Goal: Check status: Check status

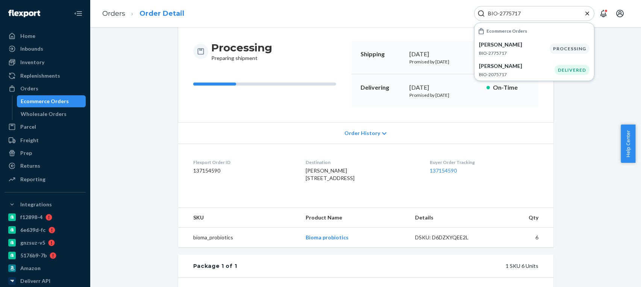
scroll to position [75, 0]
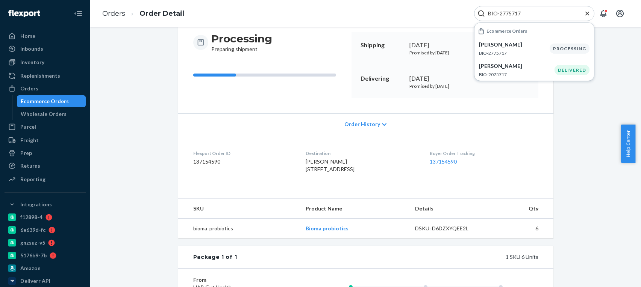
click at [515, 13] on input "BIO-2775717" at bounding box center [531, 14] width 92 height 8
paste input "1894018"
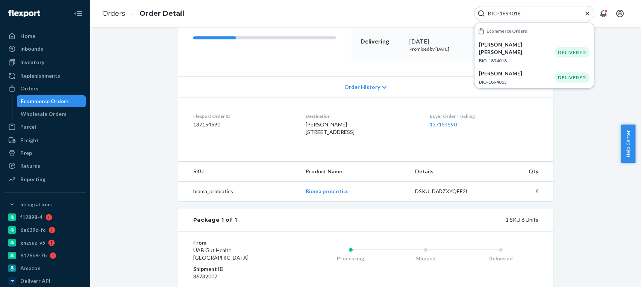
scroll to position [187, 0]
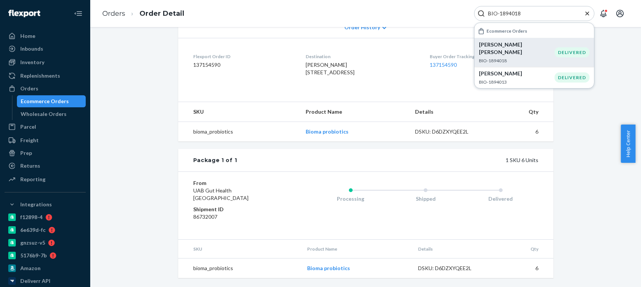
click at [517, 57] on p "BIO-1894018" at bounding box center [517, 60] width 76 height 6
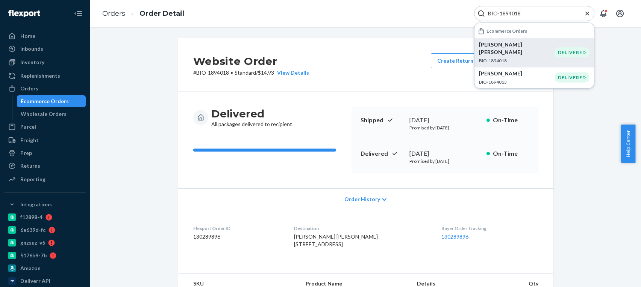
drag, startPoint x: 452, startPoint y: 151, endPoint x: 405, endPoint y: 151, distance: 46.6
click at [405, 151] on div "Delivered [DATE] Promised by [DATE] On-Time" at bounding box center [444, 157] width 187 height 33
copy div "[DATE]"
click at [512, 14] on input "BIO-1894018" at bounding box center [531, 14] width 92 height 8
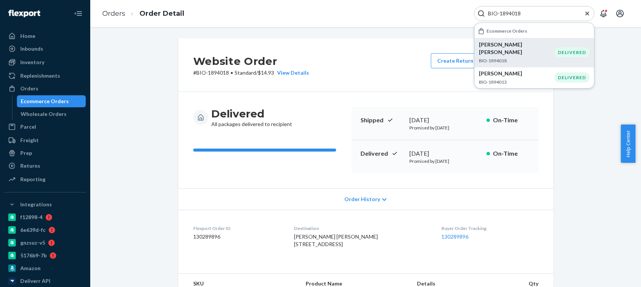
paste input "2376547"
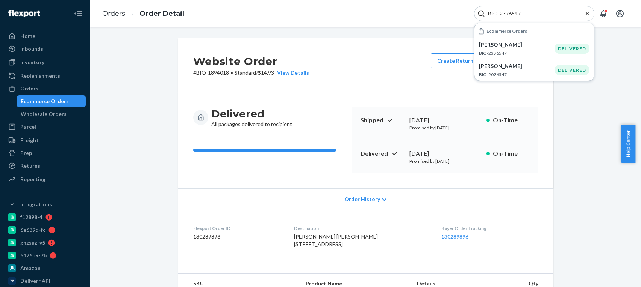
type input "BIO-2376547"
click at [527, 45] on p "[PERSON_NAME]" at bounding box center [517, 45] width 76 height 8
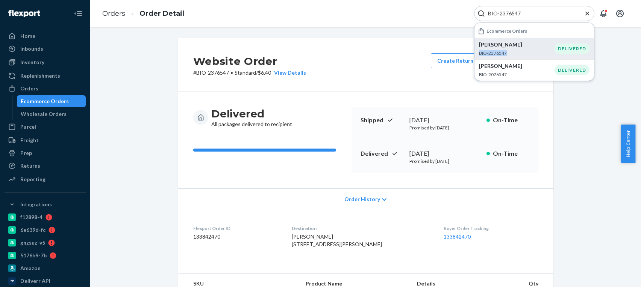
drag, startPoint x: 516, startPoint y: 52, endPoint x: 476, endPoint y: 49, distance: 39.9
click at [476, 49] on li "[PERSON_NAME] BIO-2376547 DELIVERED" at bounding box center [533, 48] width 119 height 21
copy p "BIO-2376547"
drag, startPoint x: 515, startPoint y: 51, endPoint x: 476, endPoint y: 51, distance: 38.7
click at [476, 51] on li "[PERSON_NAME] BIO-2376547 DELIVERED" at bounding box center [533, 48] width 119 height 21
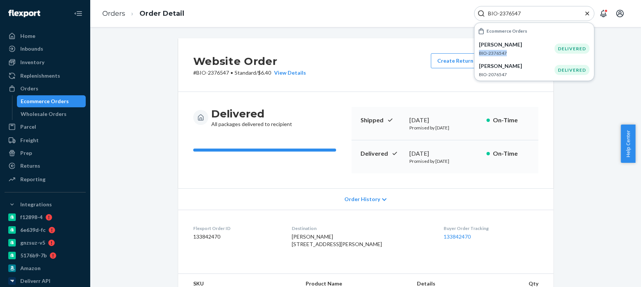
copy p "BIO-2376547"
click at [30, 168] on div "Returns" at bounding box center [30, 166] width 20 height 8
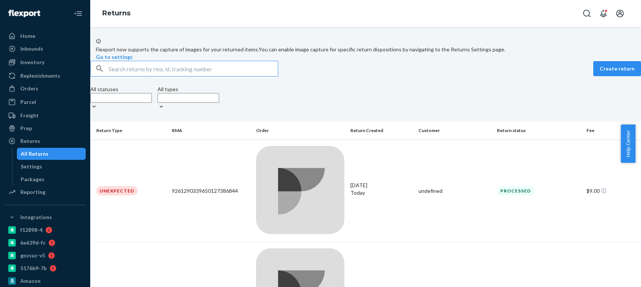
click at [198, 76] on input "text" at bounding box center [193, 68] width 169 height 15
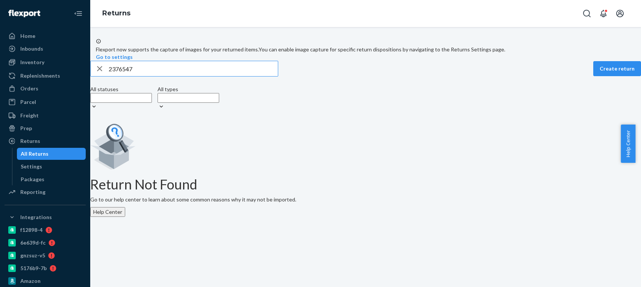
click at [120, 76] on div "2376547" at bounding box center [184, 68] width 187 height 15
click at [120, 76] on input "2376547" at bounding box center [193, 68] width 169 height 15
click at [592, 8] on button "Open Search Box" at bounding box center [586, 13] width 15 height 15
click at [137, 76] on input "BIO-2376547" at bounding box center [193, 68] width 169 height 15
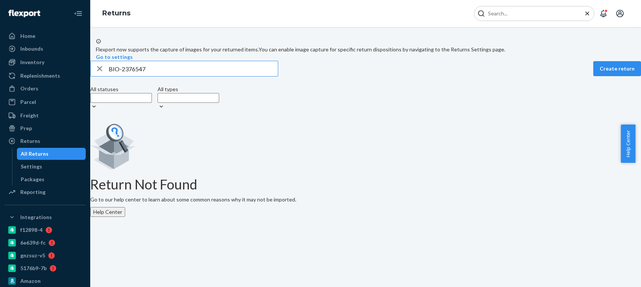
paste input "762638"
click at [497, 14] on input "Search Input" at bounding box center [531, 14] width 92 height 8
click at [145, 76] on input "BIO-2762638" at bounding box center [193, 68] width 169 height 15
paste input "635826"
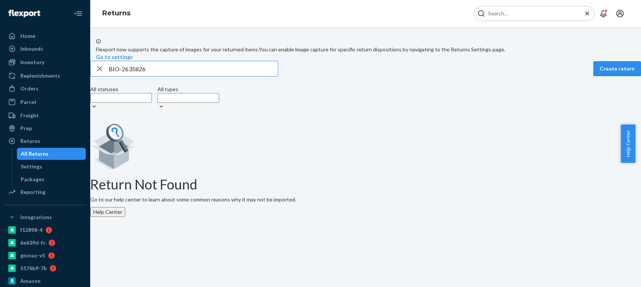
type input "BIO-2635826"
click at [507, 17] on input "Search Input" at bounding box center [531, 14] width 92 height 8
paste input "2635826"
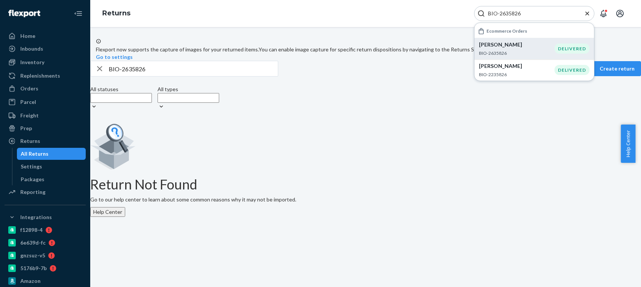
type input "BIO-2635826"
click at [534, 43] on p "[PERSON_NAME]" at bounding box center [517, 45] width 76 height 8
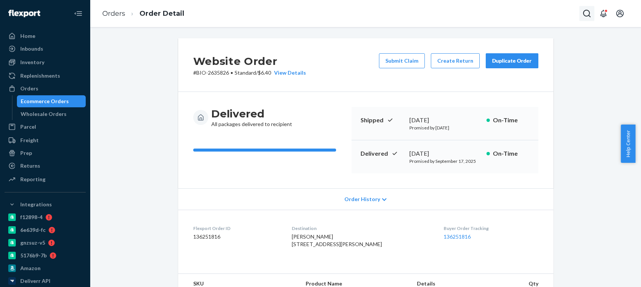
click at [587, 13] on icon "Open Search Box" at bounding box center [586, 13] width 9 height 9
click at [555, 21] on div at bounding box center [534, 13] width 120 height 15
click at [551, 17] on input "Search Input" at bounding box center [531, 14] width 92 height 8
click at [549, 11] on input "Search Input" at bounding box center [531, 14] width 92 height 8
paste input "2376547"
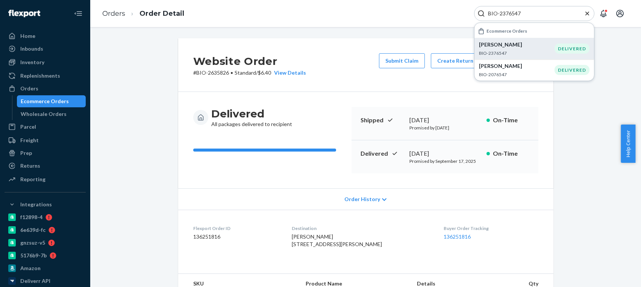
click at [529, 45] on p "[PERSON_NAME]" at bounding box center [517, 45] width 76 height 8
click at [505, 10] on input "BIO-2376547" at bounding box center [531, 14] width 92 height 8
paste input "762638"
type input "BIO-2762638"
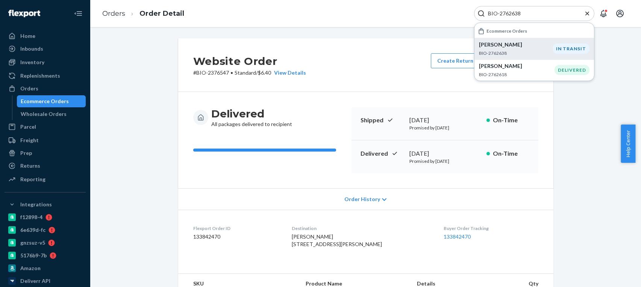
click at [531, 49] on div "[PERSON_NAME] BIO-2762638" at bounding box center [516, 48] width 74 height 15
click at [36, 165] on div "Returns" at bounding box center [30, 166] width 20 height 8
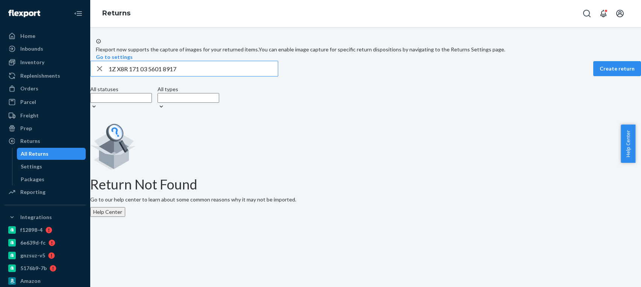
drag, startPoint x: 182, startPoint y: 86, endPoint x: 98, endPoint y: 89, distance: 83.5
click at [98, 89] on div "1Z X8R 171 03 5601 8917 Create return All statuses All types Return Not Found G…" at bounding box center [365, 139] width 550 height 156
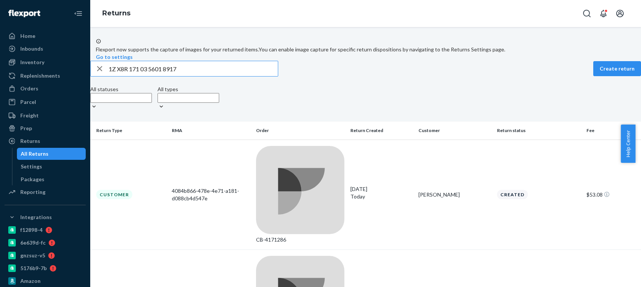
click at [175, 76] on input "1Z X8R 171 03 5601 8917" at bounding box center [193, 68] width 169 height 15
click at [162, 76] on input "1Z X8R 171 03 56018917" at bounding box center [193, 68] width 169 height 15
click at [154, 76] on input "1Z X8R 171 0356018917" at bounding box center [193, 68] width 169 height 15
click at [141, 76] on input "1Z X8R 1710356018917" at bounding box center [193, 68] width 169 height 15
click at [128, 76] on input "1Z X8R1710356018917" at bounding box center [193, 68] width 169 height 15
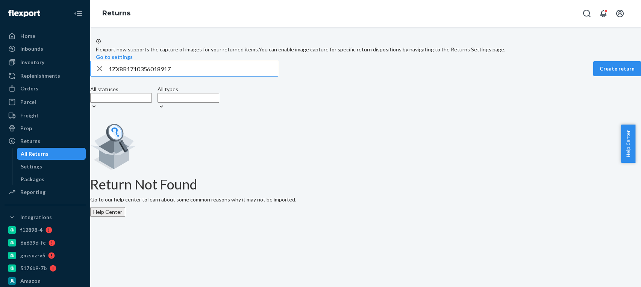
type input "1ZX8R1710356018917"
